Goal: Task Accomplishment & Management: Manage account settings

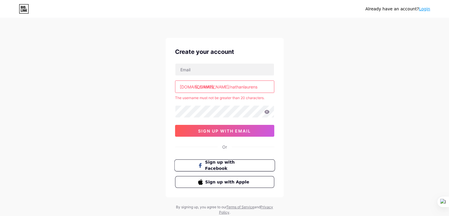
click at [219, 164] on span "Sign up with Facebook" at bounding box center [228, 165] width 46 height 13
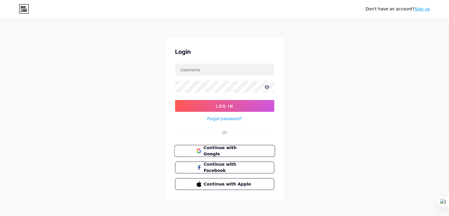
click at [217, 153] on span "Continue with Google" at bounding box center [228, 150] width 49 height 13
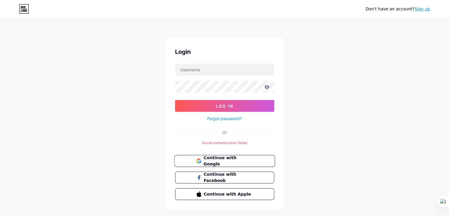
click at [225, 163] on button "Continue with Google" at bounding box center [224, 161] width 101 height 12
